Goal: Task Accomplishment & Management: Manage account settings

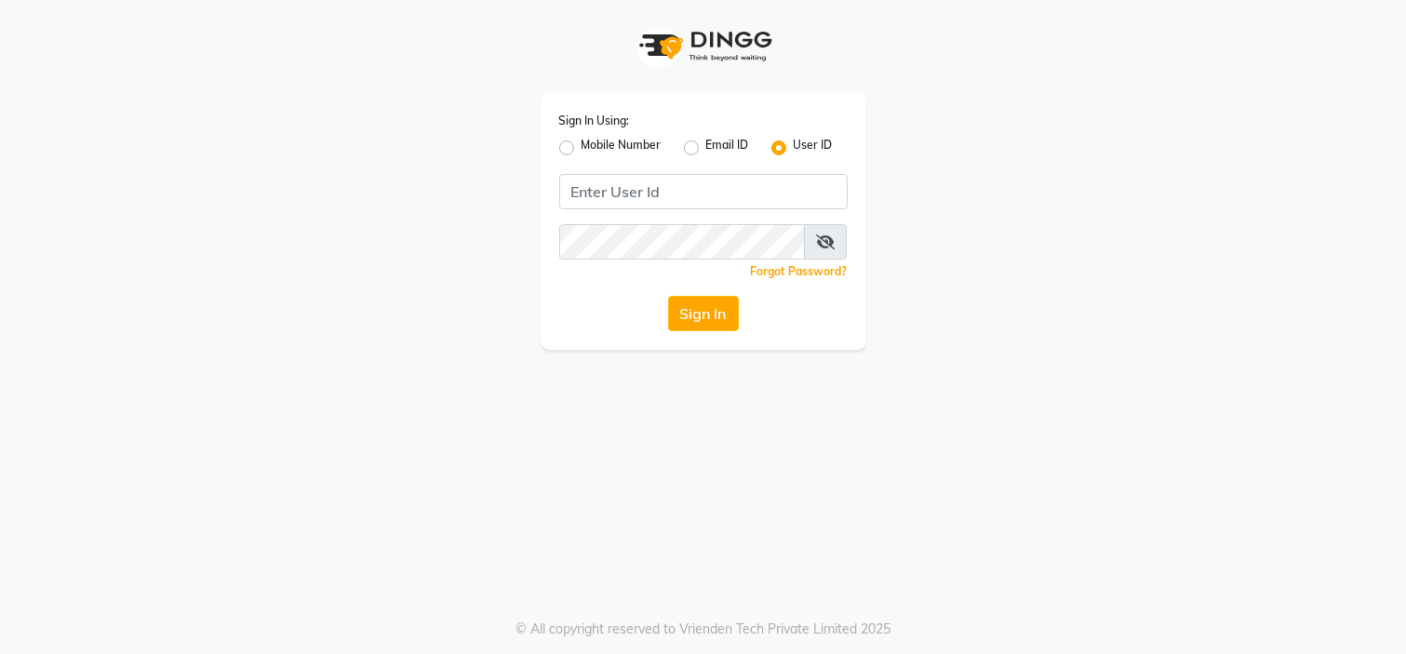
click at [582, 146] on label "Mobile Number" at bounding box center [622, 148] width 80 height 22
click at [582, 146] on input "Mobile Number" at bounding box center [588, 143] width 12 height 12
radio input "true"
radio input "false"
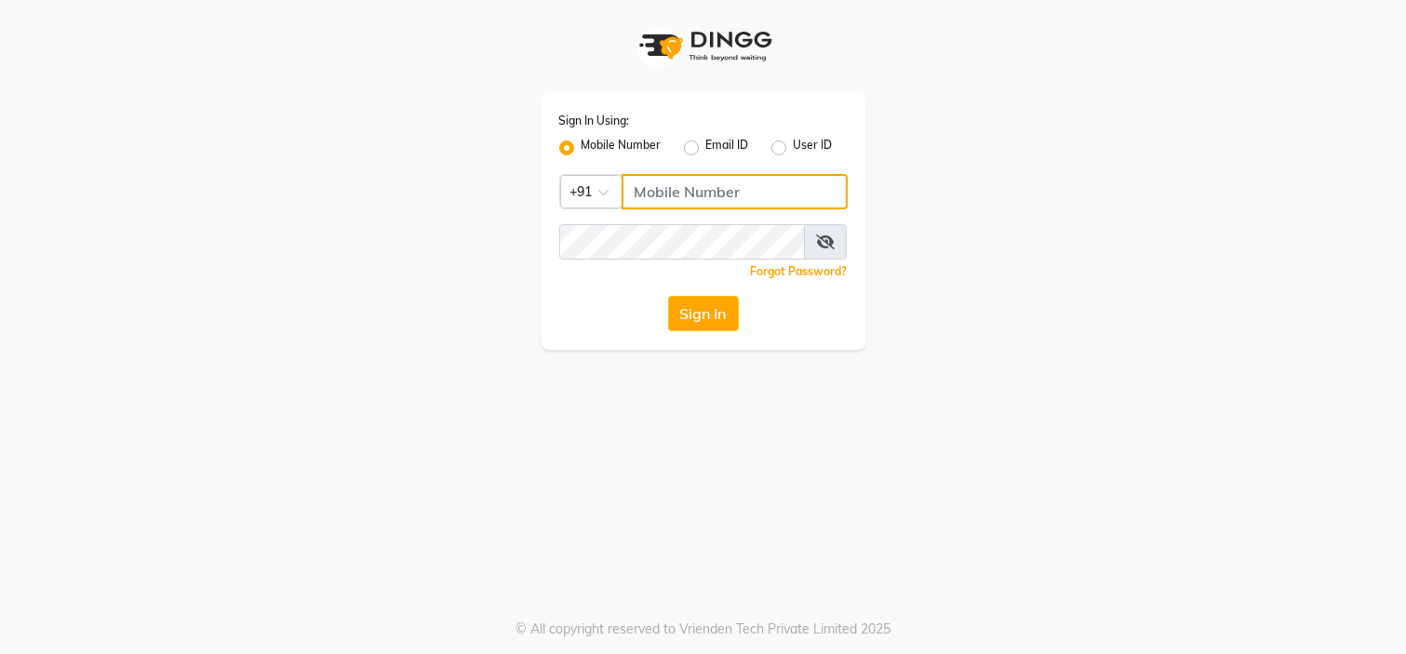
click at [655, 198] on input "Username" at bounding box center [735, 191] width 226 height 35
type input "2222222222"
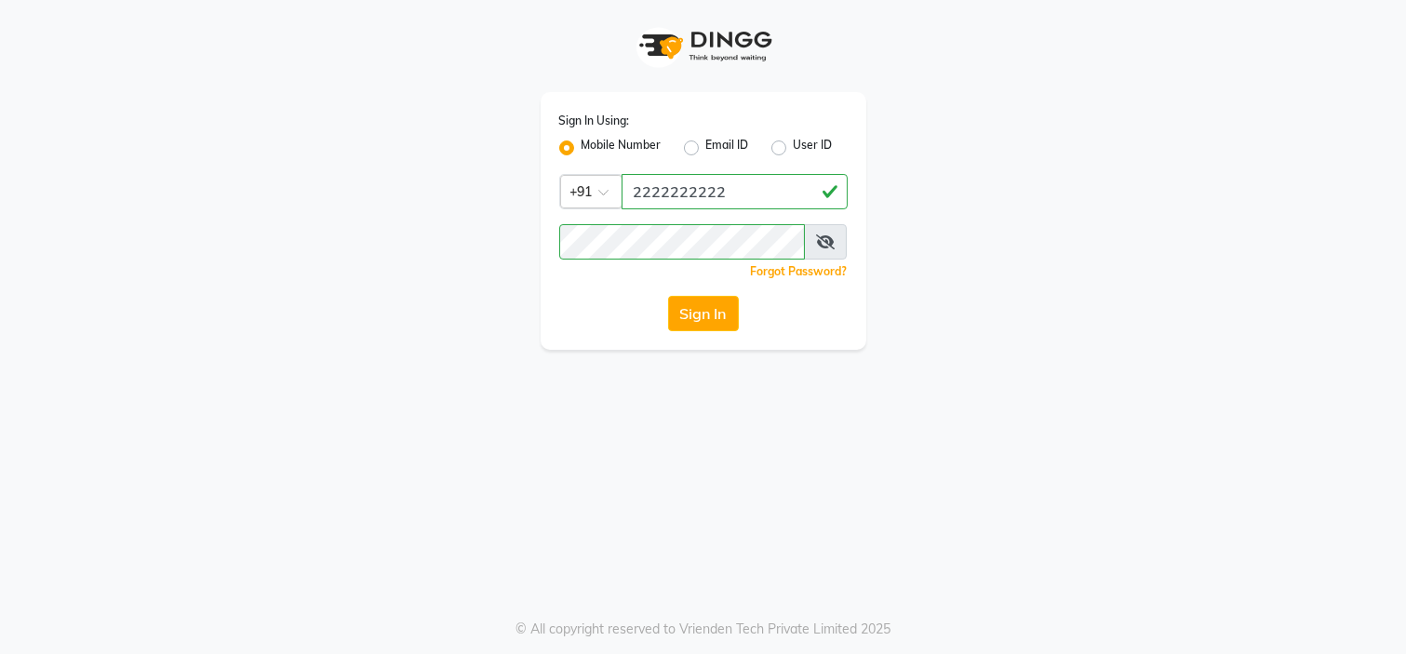
click at [621, 296] on div "Sign In" at bounding box center [703, 313] width 289 height 35
click at [698, 305] on button "Sign In" at bounding box center [703, 313] width 71 height 35
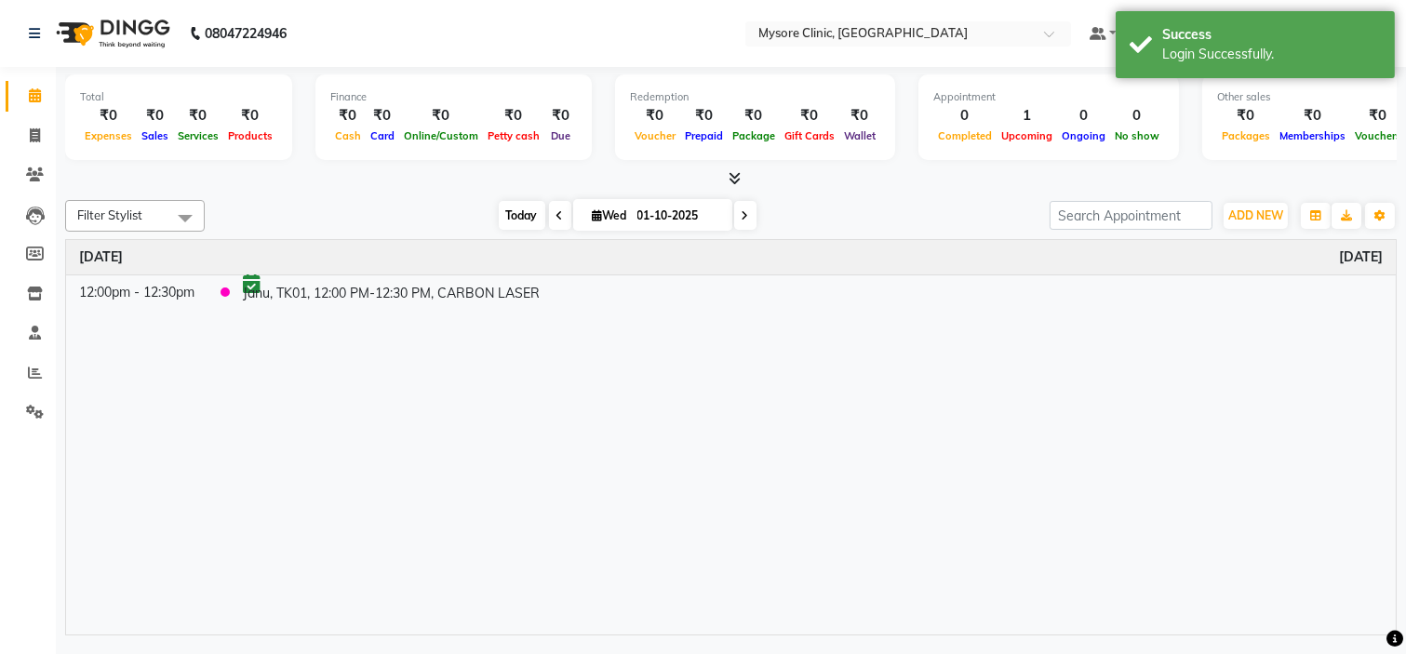
click at [525, 221] on span "Today" at bounding box center [522, 215] width 47 height 29
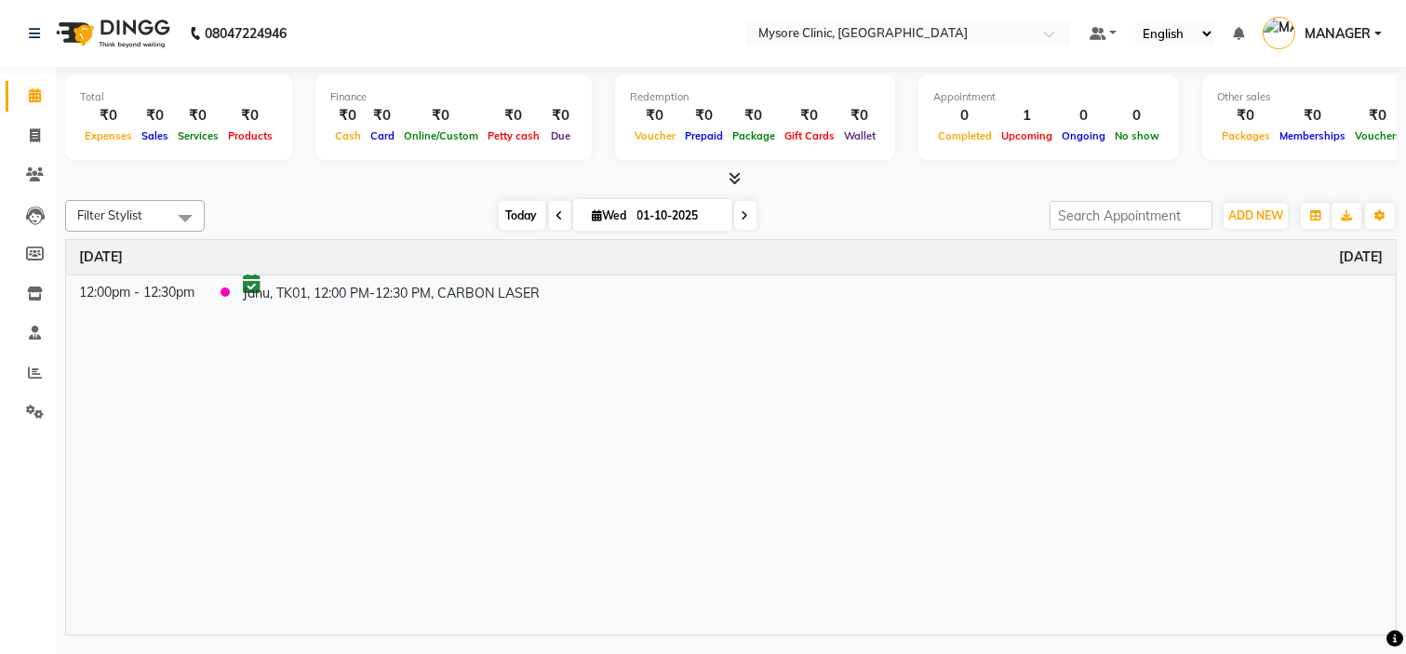
click at [506, 217] on span "Today" at bounding box center [522, 215] width 47 height 29
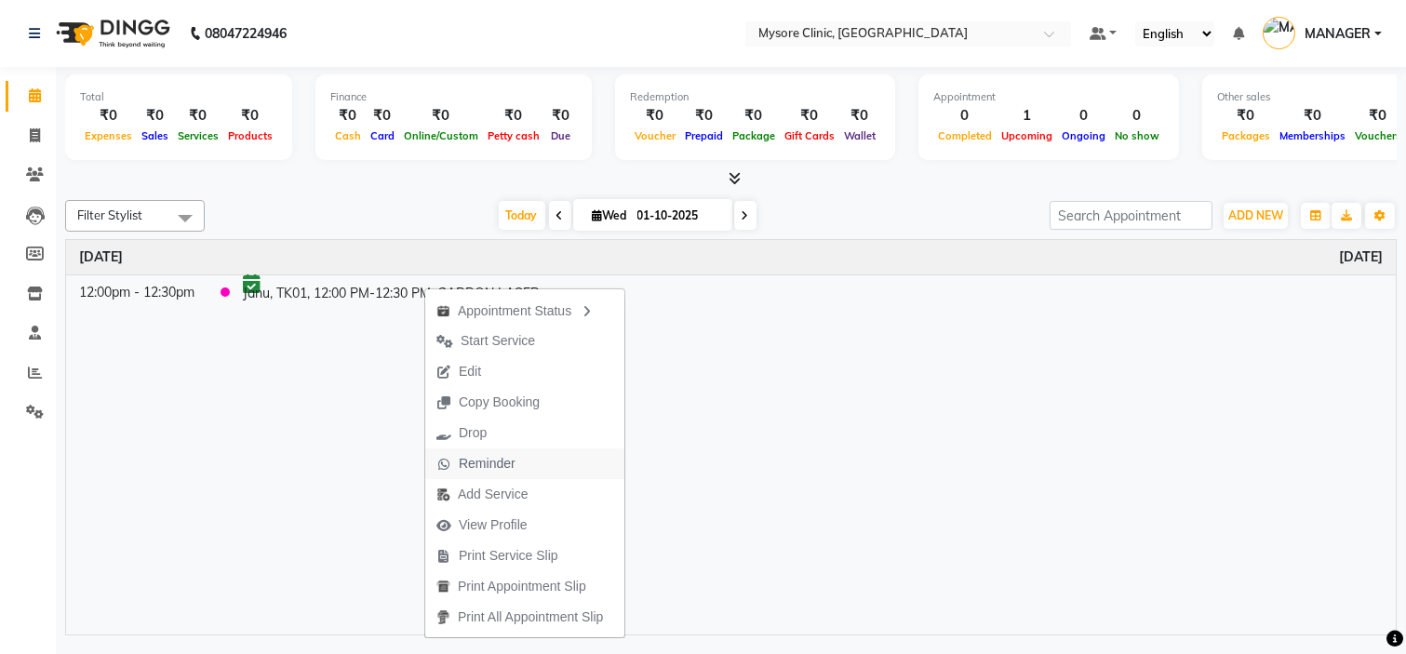
click at [488, 462] on span "Reminder" at bounding box center [487, 464] width 57 height 20
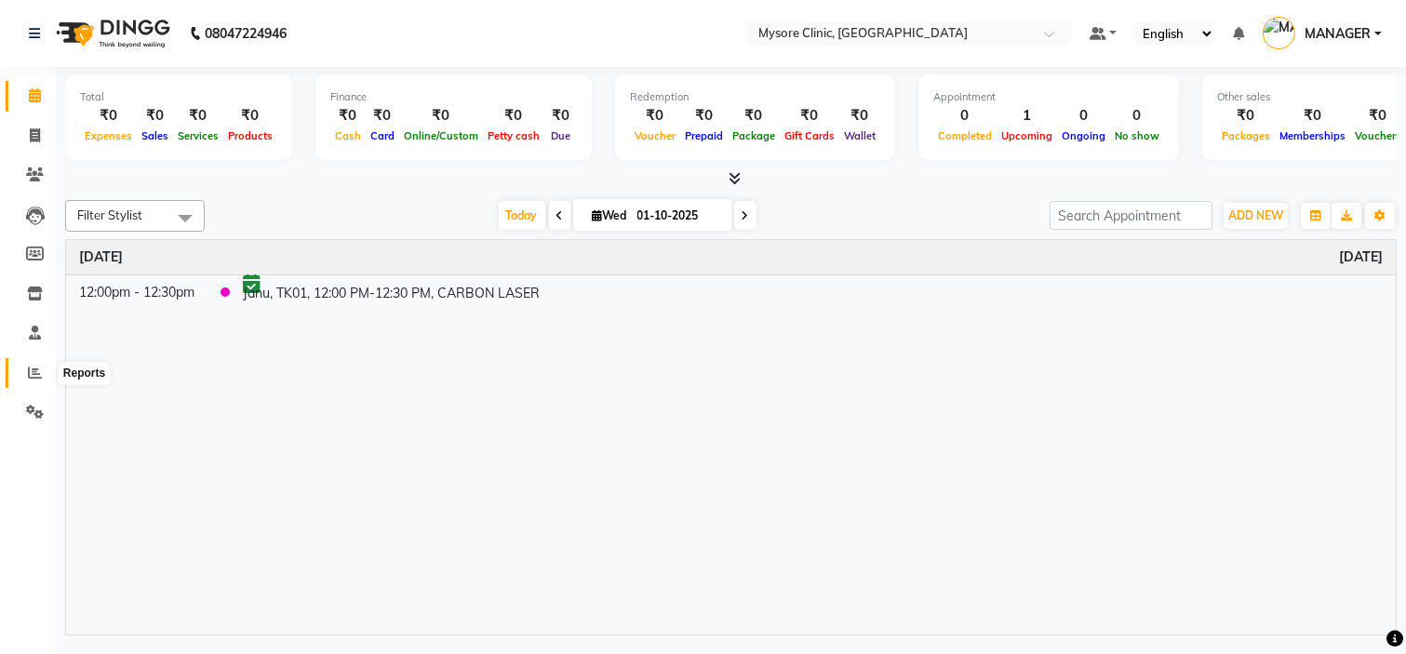
click at [35, 378] on icon at bounding box center [35, 373] width 14 height 14
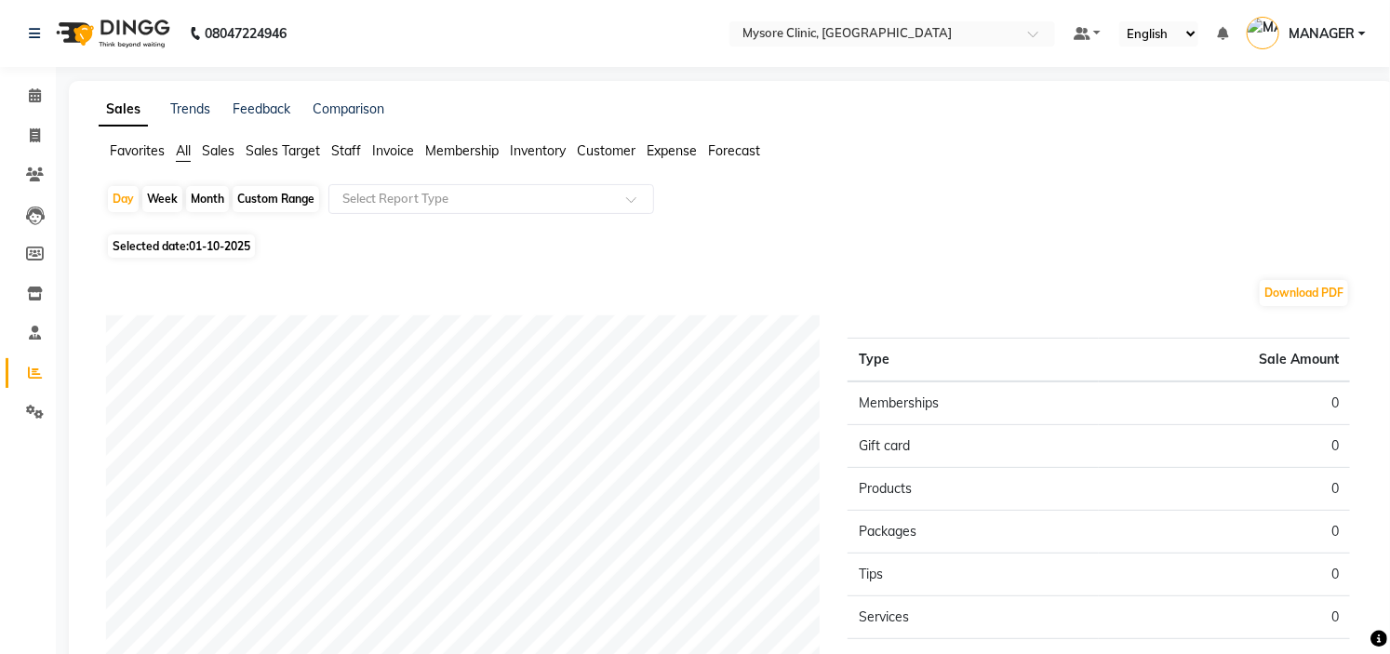
click at [191, 249] on span "01-10-2025" at bounding box center [219, 246] width 61 height 14
select select "10"
select select "2025"
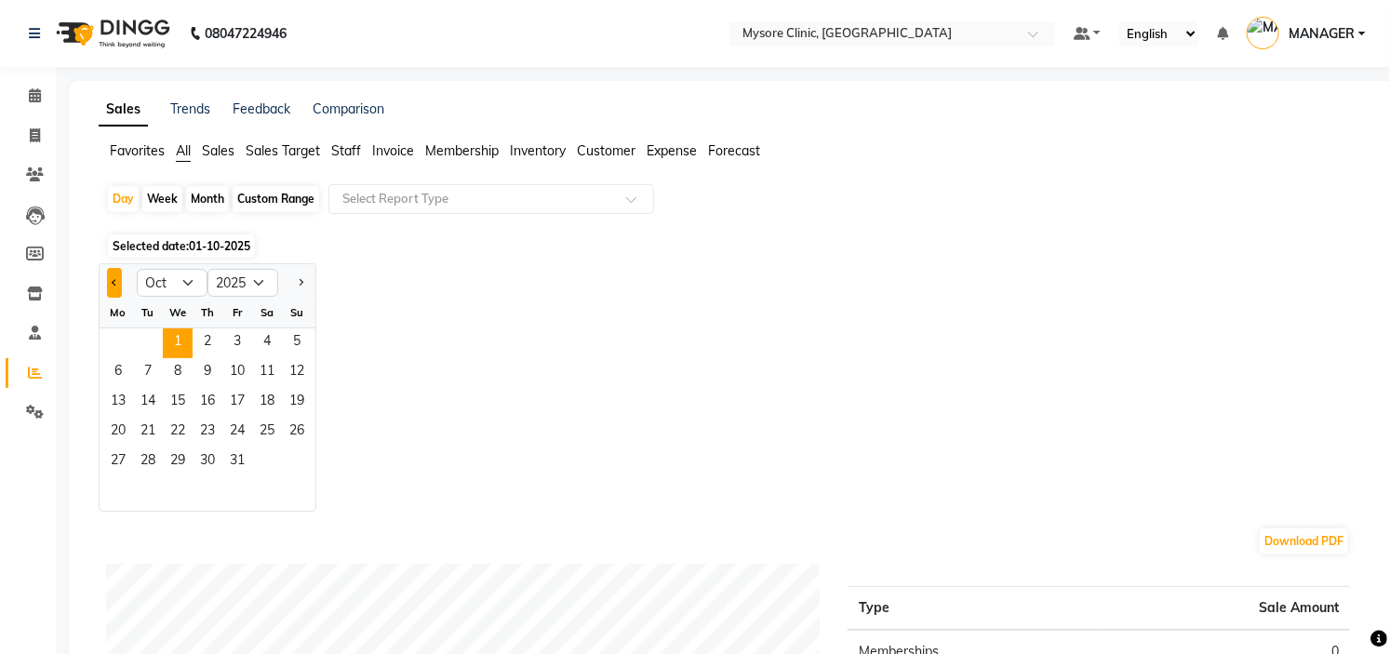
click at [117, 289] on button "Previous month" at bounding box center [114, 283] width 15 height 30
select select "9"
click at [150, 463] on span "30" at bounding box center [148, 463] width 30 height 30
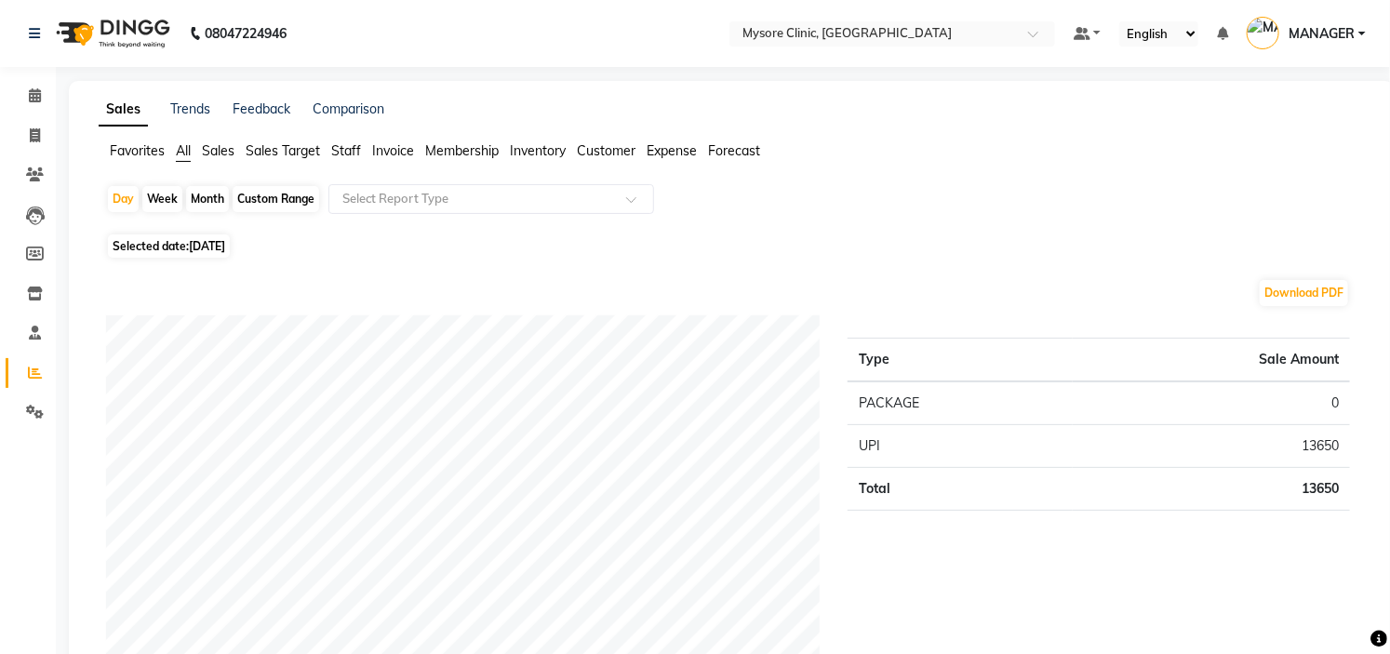
click at [348, 150] on span "Staff" at bounding box center [346, 150] width 30 height 17
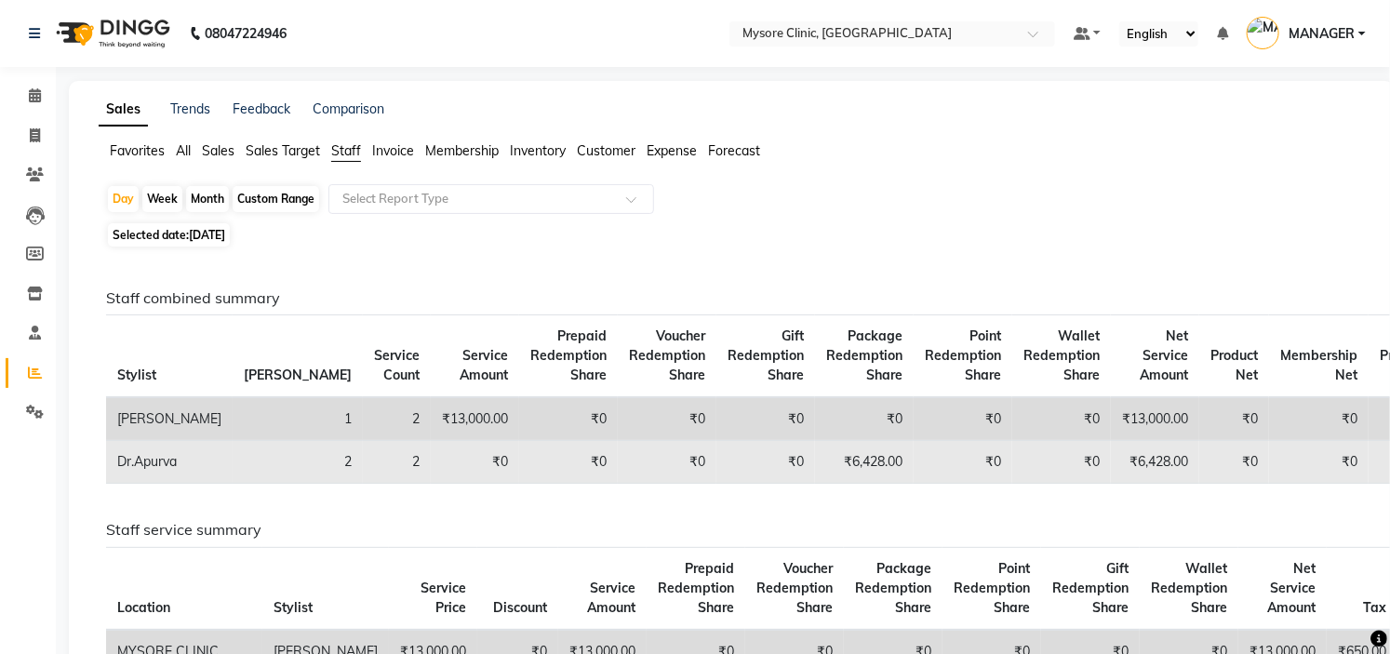
click at [815, 462] on td "₹6,428.00" at bounding box center [864, 462] width 99 height 43
copy td "6,428.00"
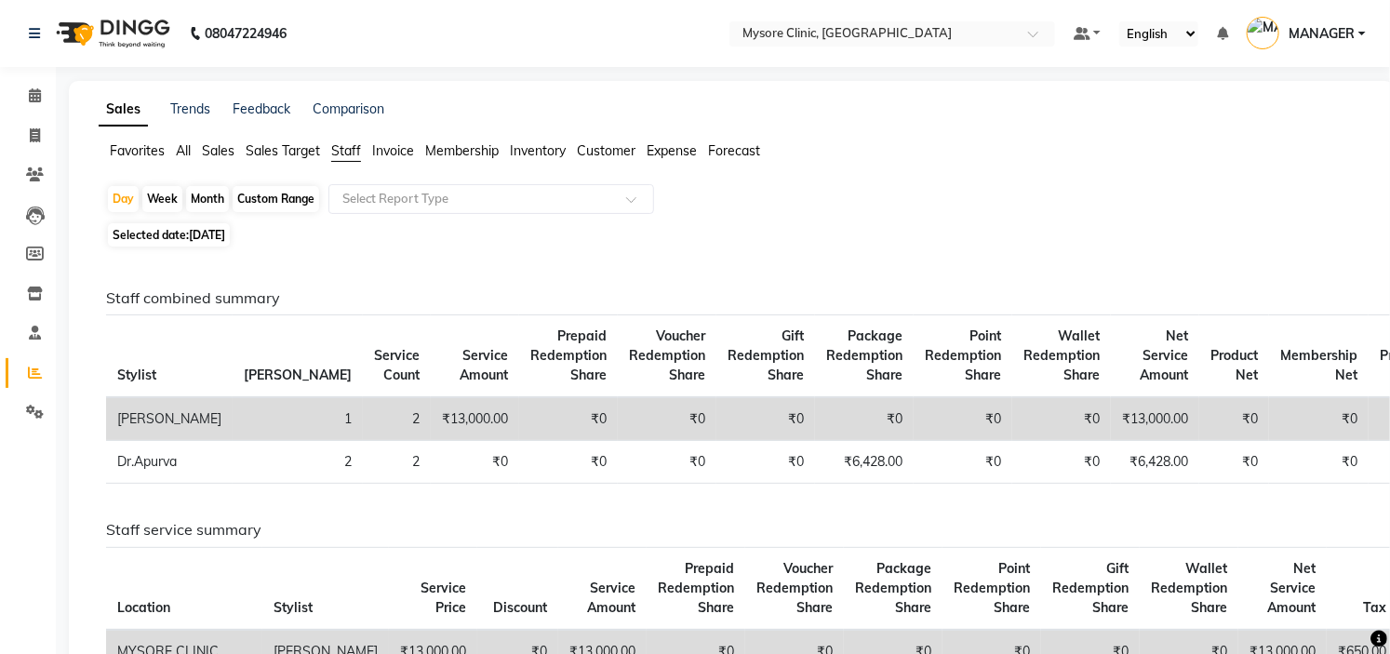
click at [188, 152] on span "All" at bounding box center [183, 150] width 15 height 17
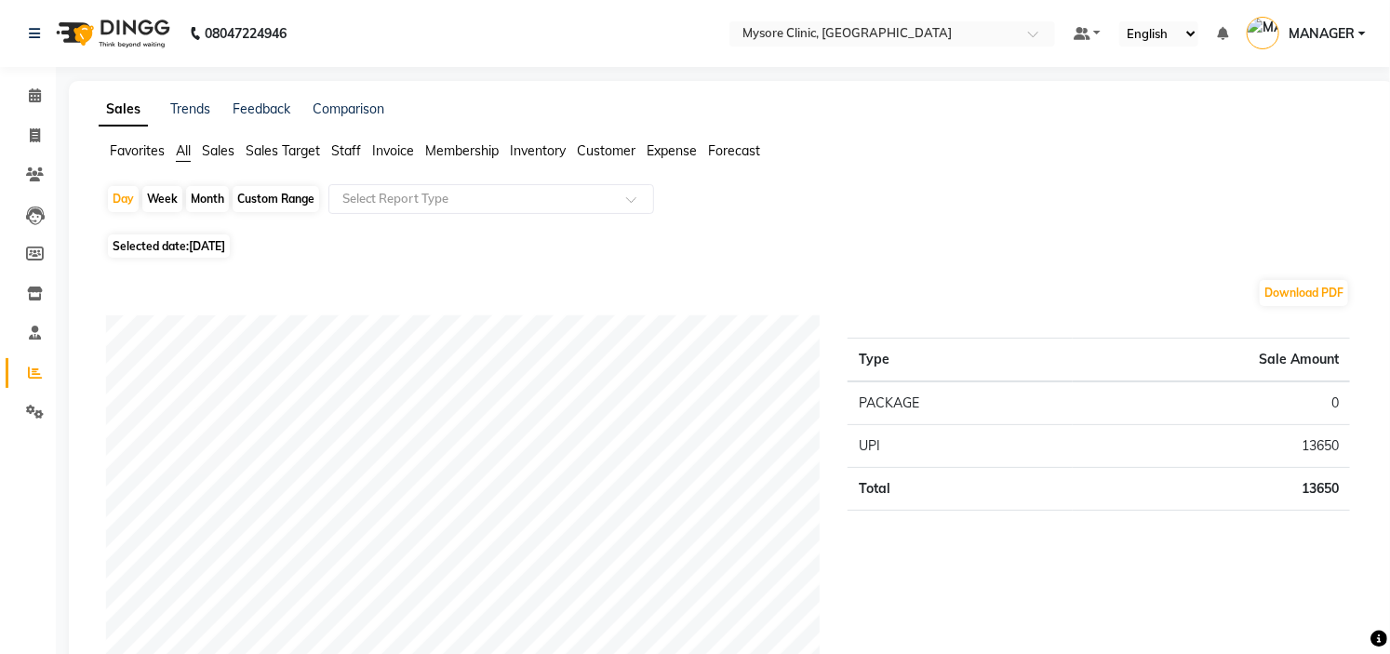
click at [1325, 437] on td "13650" at bounding box center [1211, 446] width 277 height 43
copy td "13650"
